Goal: Communication & Community: Connect with others

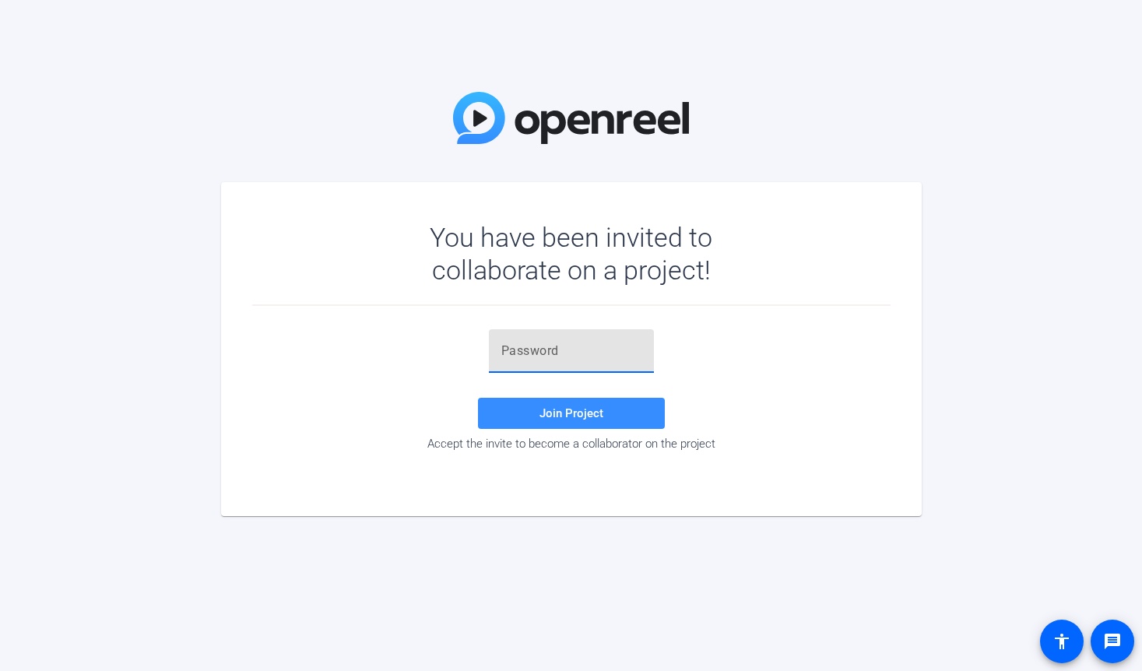
click at [561, 351] on input "text" at bounding box center [571, 351] width 140 height 19
paste input "&,+P;,"
type input "&,+P;,"
click at [562, 413] on span "Join Project" at bounding box center [572, 413] width 64 height 14
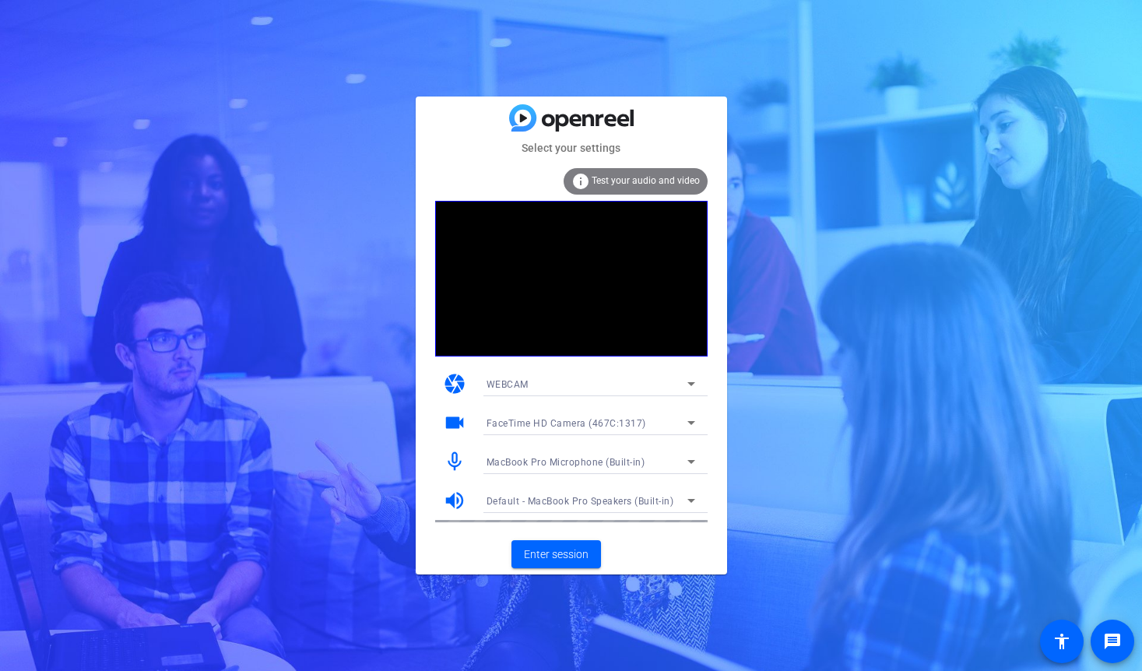
click at [594, 388] on div "WEBCAM" at bounding box center [587, 384] width 201 height 19
click at [521, 447] on span "DESKTOP" at bounding box center [509, 440] width 44 height 19
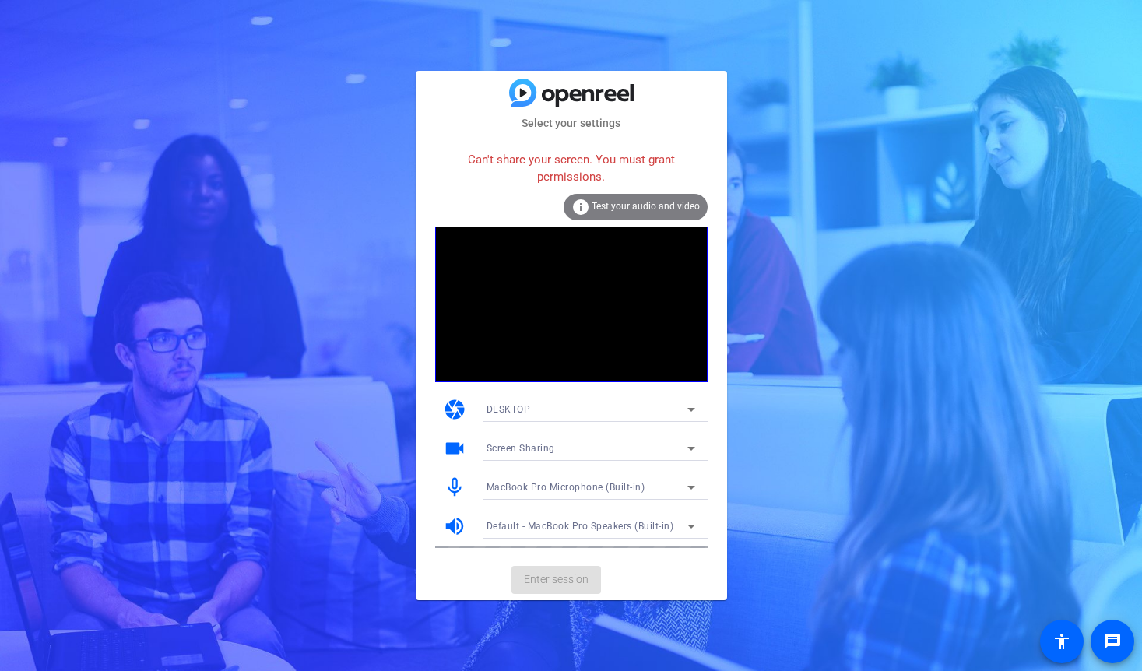
click at [669, 303] on video at bounding box center [571, 305] width 273 height 156
click at [695, 403] on icon at bounding box center [691, 409] width 19 height 19
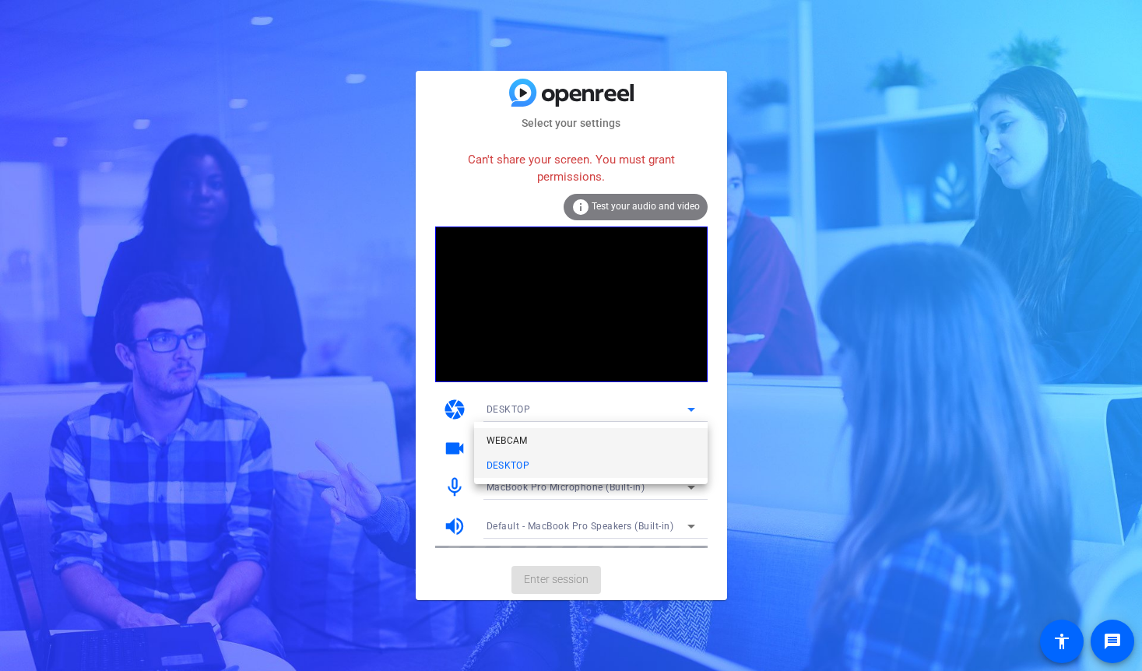
click at [589, 436] on mat-option "WEBCAM" at bounding box center [591, 440] width 234 height 25
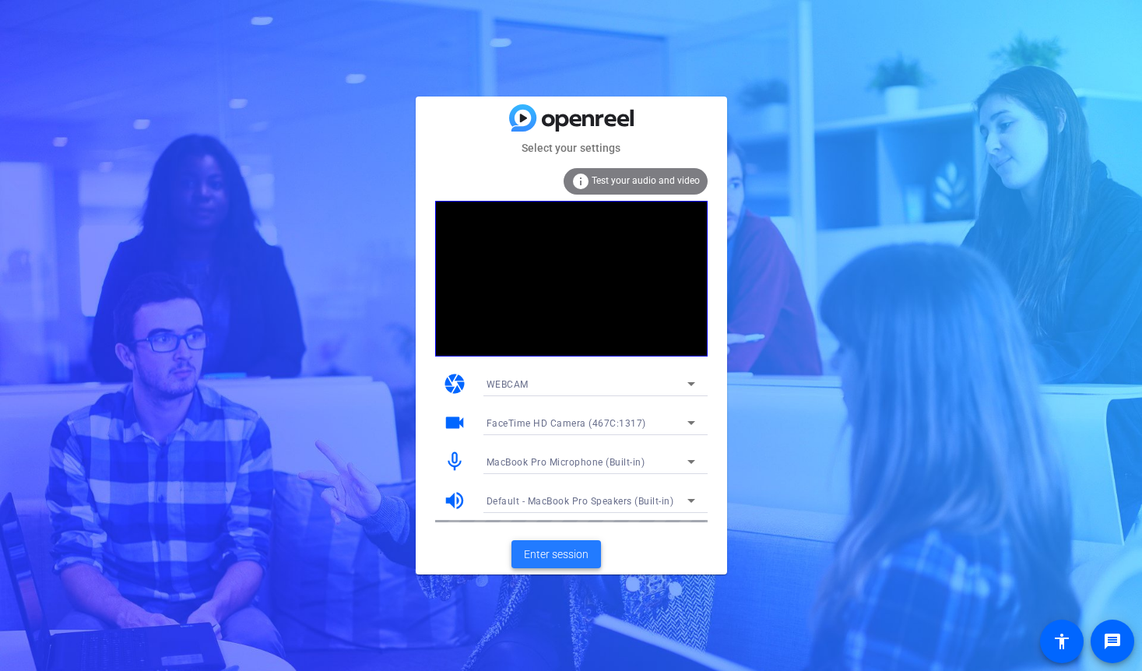
click at [557, 555] on span "Enter session" at bounding box center [556, 555] width 65 height 16
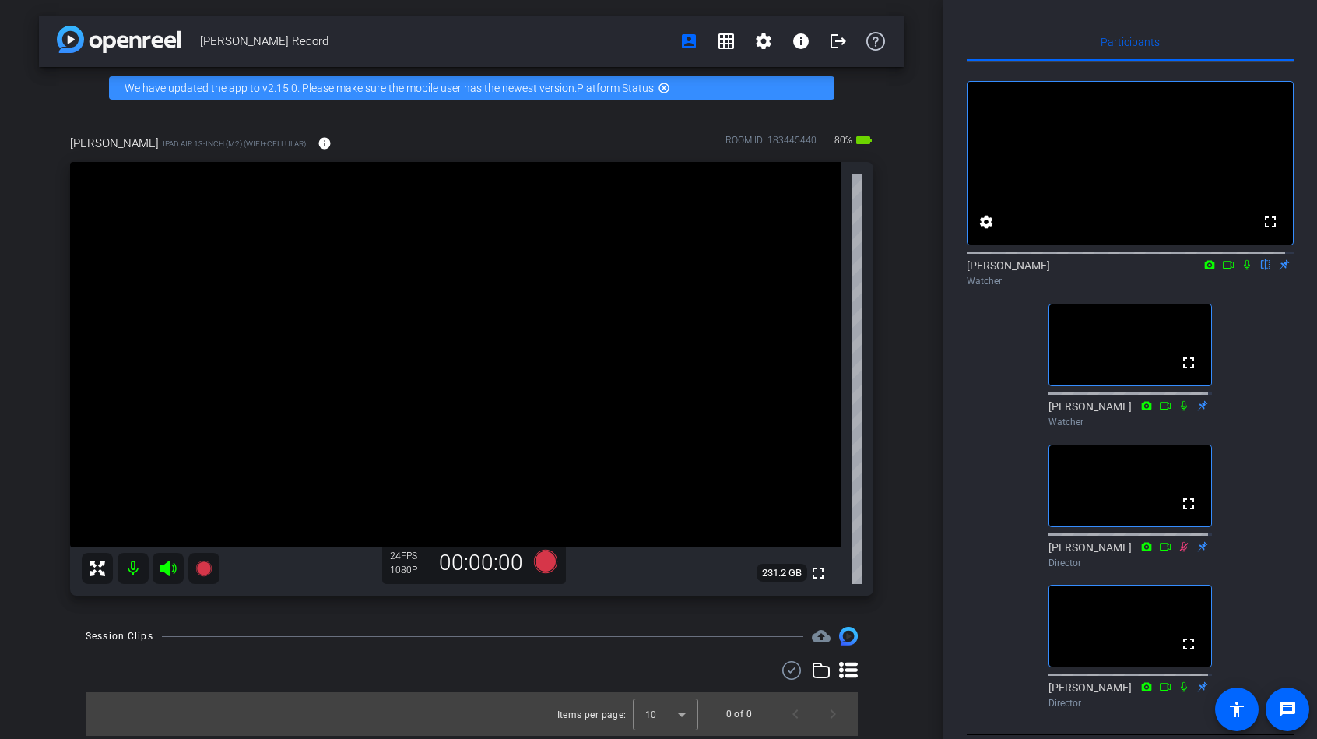
click at [1141, 270] on icon at bounding box center [1247, 264] width 12 height 11
drag, startPoint x: 1240, startPoint y: 283, endPoint x: 1237, endPoint y: 297, distance: 14.2
click at [1141, 270] on icon at bounding box center [1247, 264] width 12 height 11
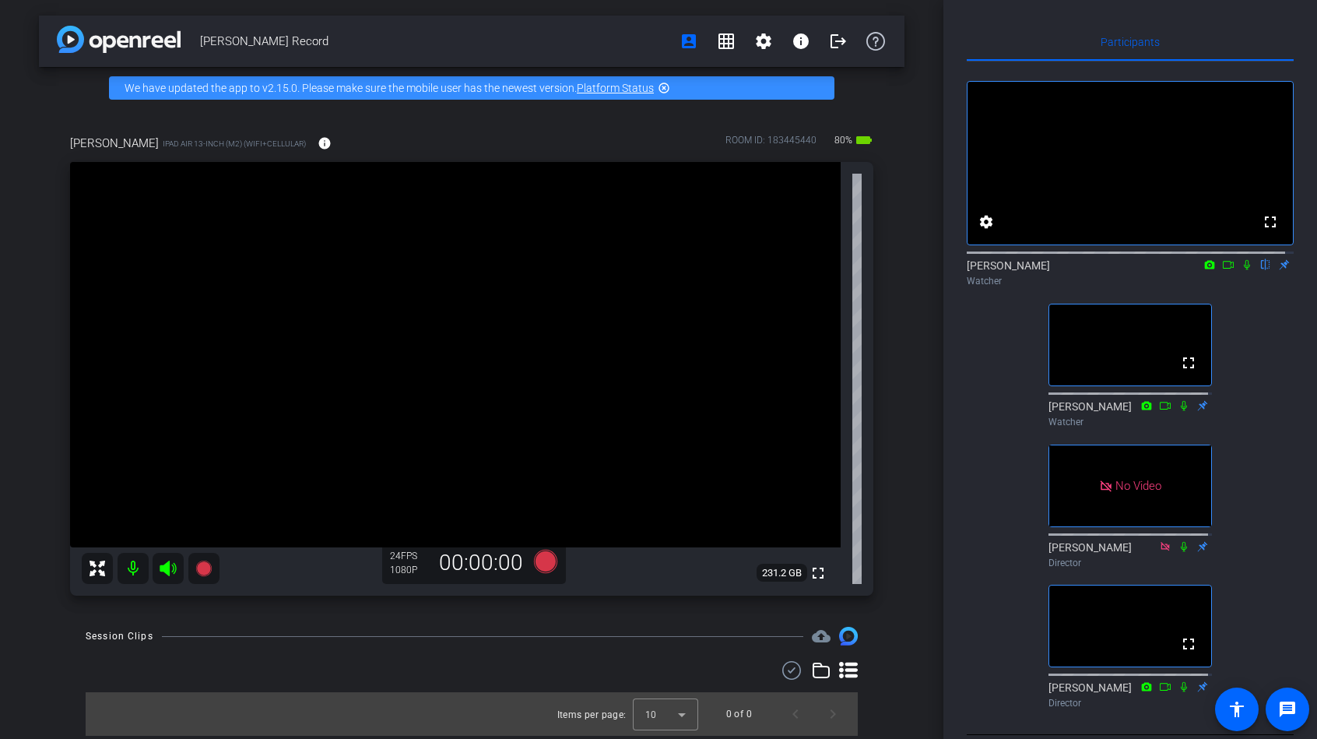
click at [1141, 272] on mat-icon at bounding box center [1247, 265] width 19 height 14
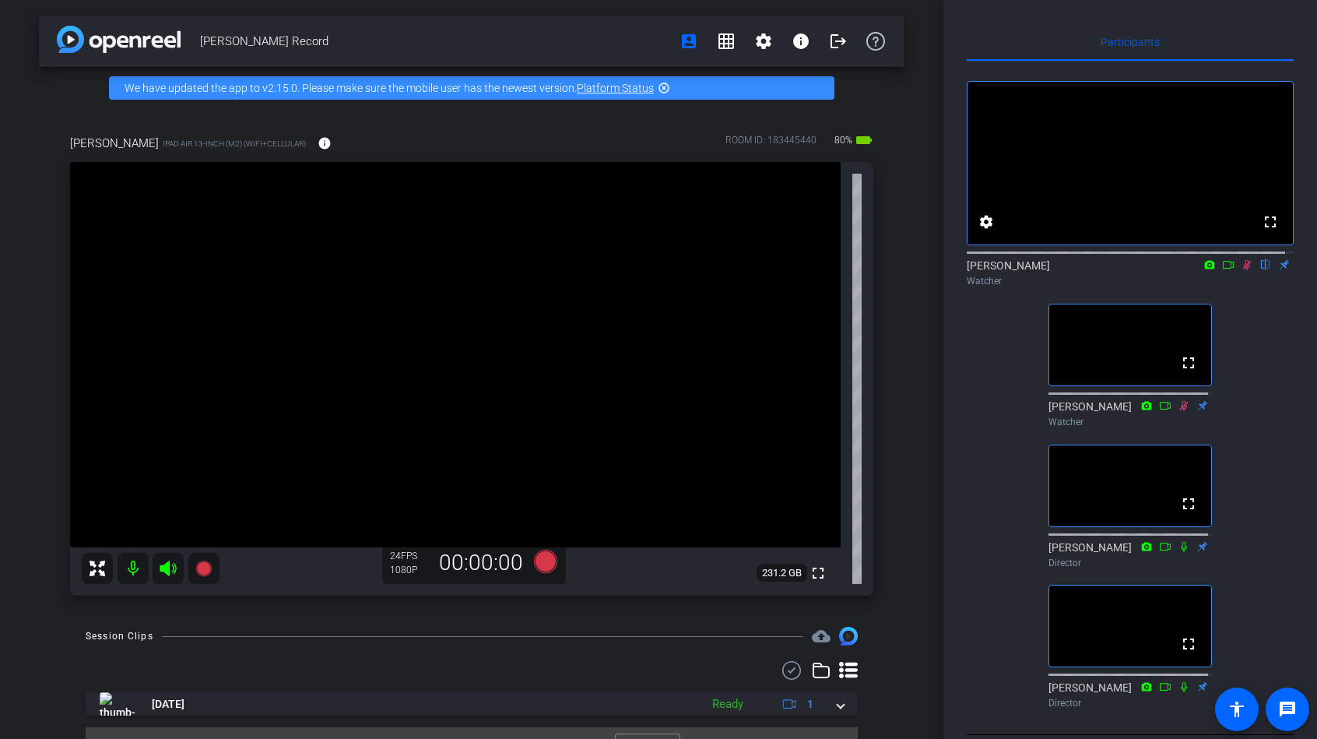
click at [1141, 270] on icon at bounding box center [1247, 264] width 12 height 11
click at [1141, 270] on icon at bounding box center [1228, 264] width 12 height 11
click at [1141, 270] on icon at bounding box center [1266, 265] width 9 height 10
click at [1141, 270] on icon at bounding box center [1266, 265] width 6 height 10
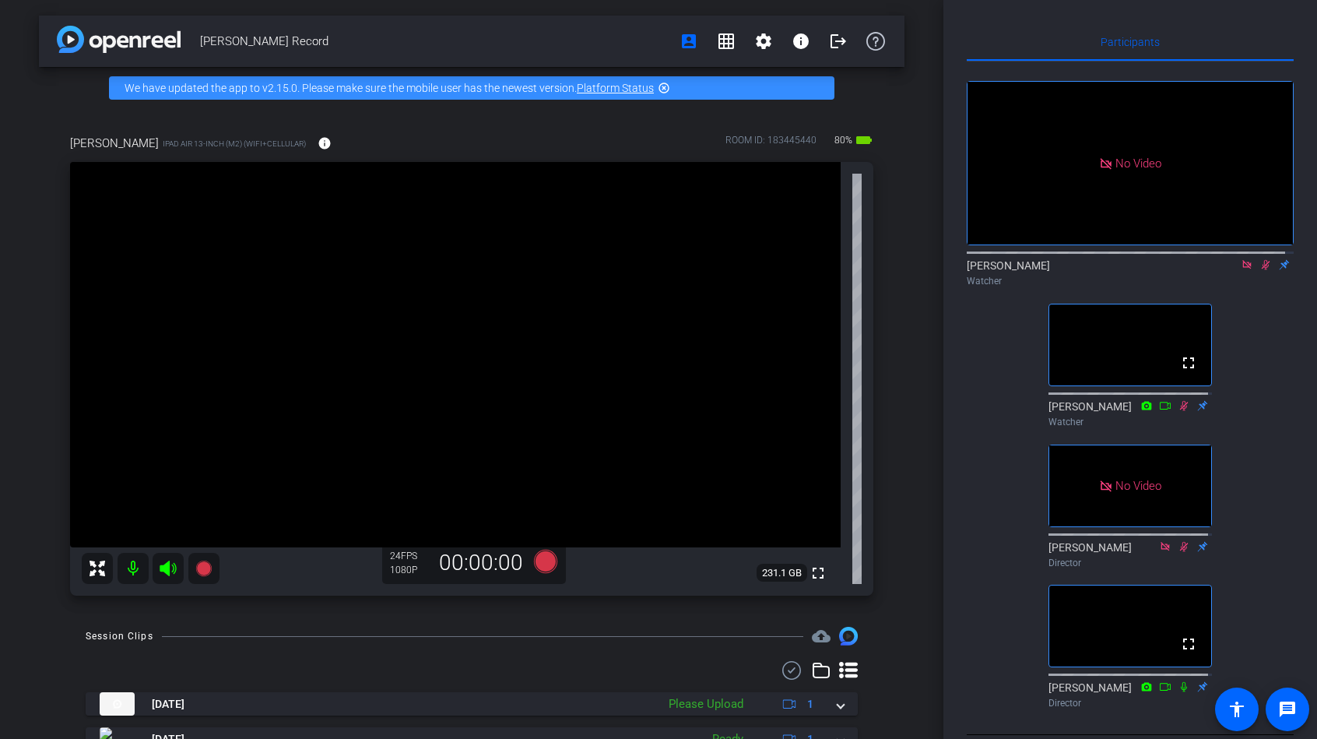
click at [1141, 270] on icon at bounding box center [1266, 264] width 12 height 11
click at [1141, 270] on icon at bounding box center [1247, 264] width 12 height 11
click at [1141, 270] on icon at bounding box center [1228, 264] width 12 height 11
click at [1141, 322] on div "No Video [PERSON_NAME] Watcher fullscreen [PERSON_NAME] Watcher No Video [PERSO…" at bounding box center [1130, 388] width 327 height 653
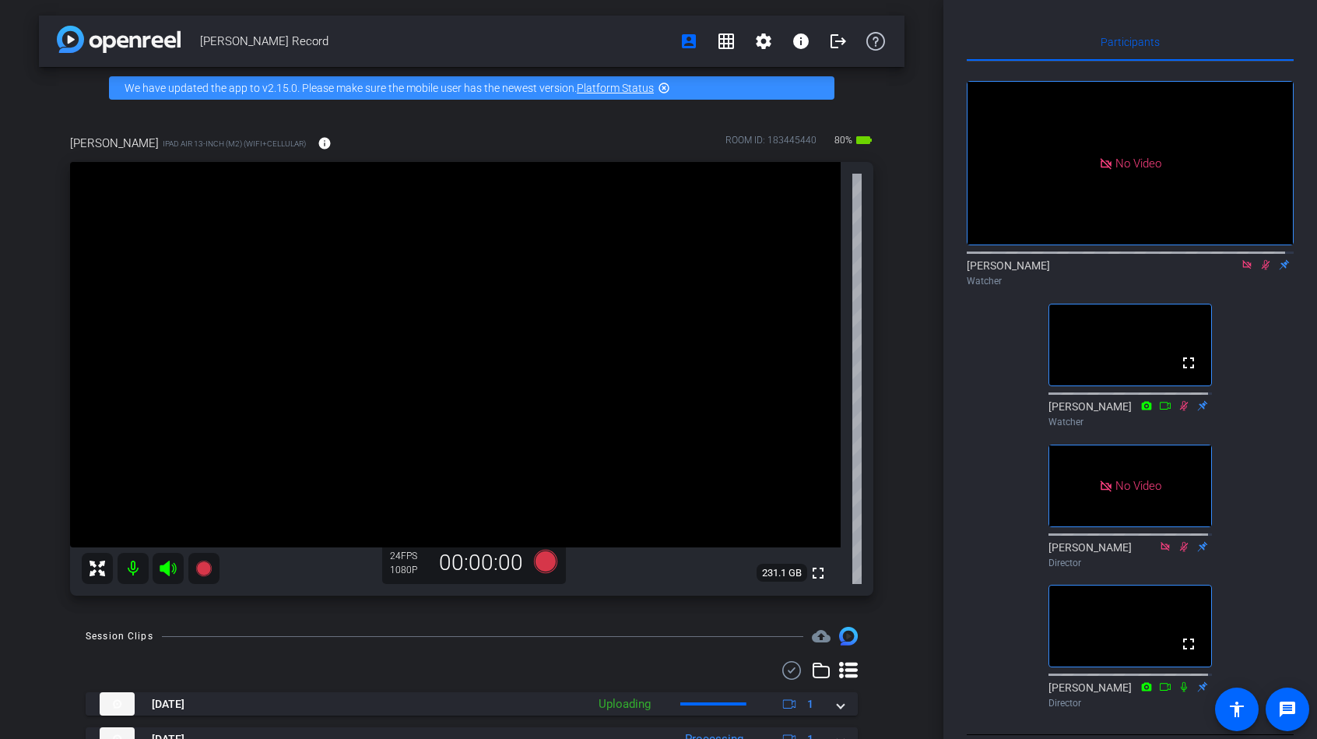
click at [1141, 270] on icon at bounding box center [1266, 265] width 9 height 10
drag, startPoint x: 1240, startPoint y: 280, endPoint x: 1247, endPoint y: 283, distance: 8.4
click at [1141, 270] on icon at bounding box center [1247, 264] width 12 height 11
